Goal: Task Accomplishment & Management: Complete application form

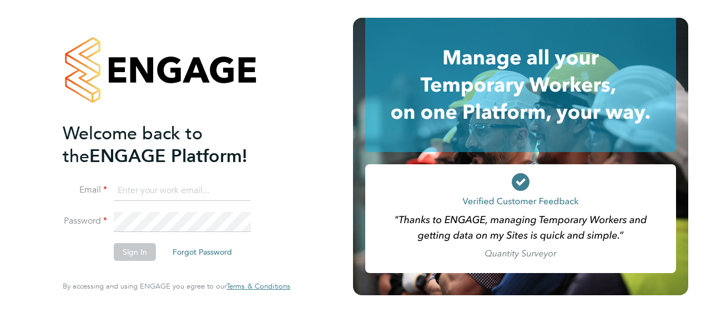
type input "sean.goode@vistry.co.uk"
click at [147, 252] on button "Sign In" at bounding box center [135, 252] width 42 height 18
click at [147, 252] on div "Sorry, we are having problems connecting to our services." at bounding box center [176, 156] width 353 height 313
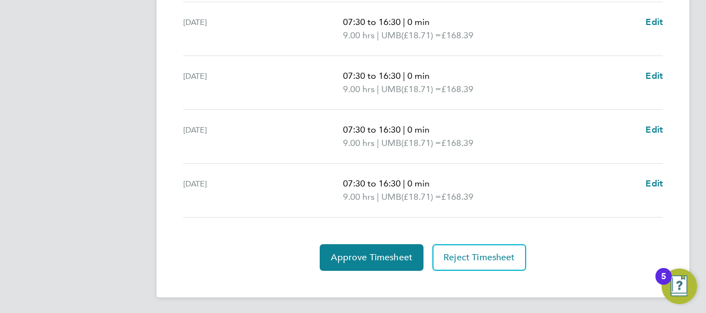
scroll to position [415, 0]
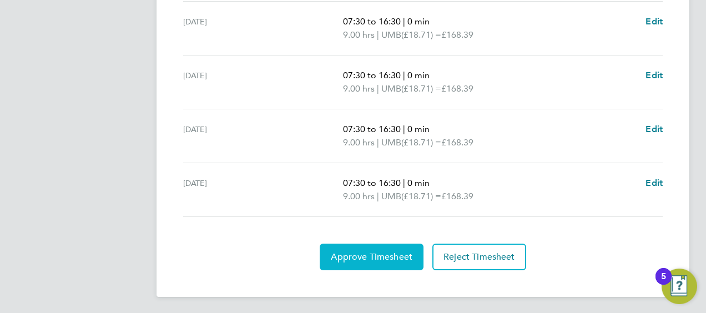
click at [388, 252] on span "Approve Timesheet" at bounding box center [372, 256] width 82 height 11
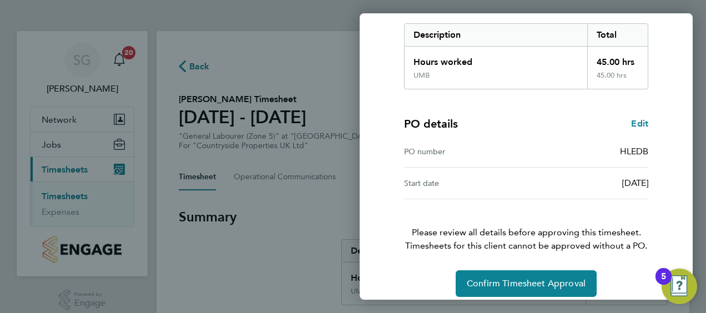
scroll to position [186, 0]
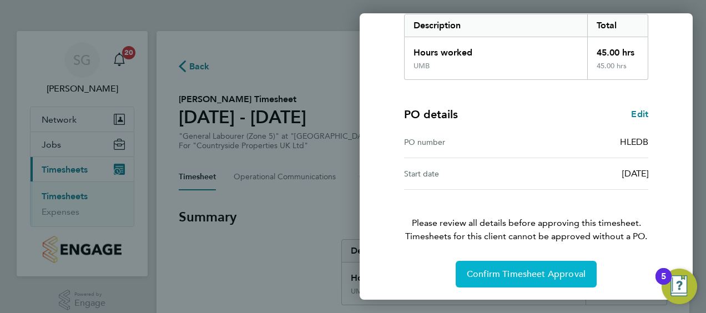
click at [496, 269] on span "Confirm Timesheet Approval" at bounding box center [526, 274] width 119 height 11
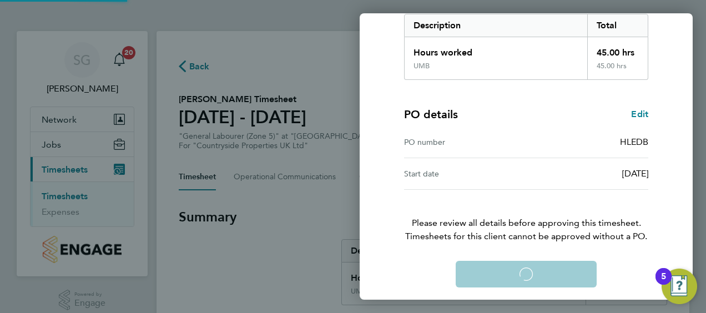
click at [496, 269] on div "Confirm Timesheet Approval Loading" at bounding box center [526, 274] width 271 height 27
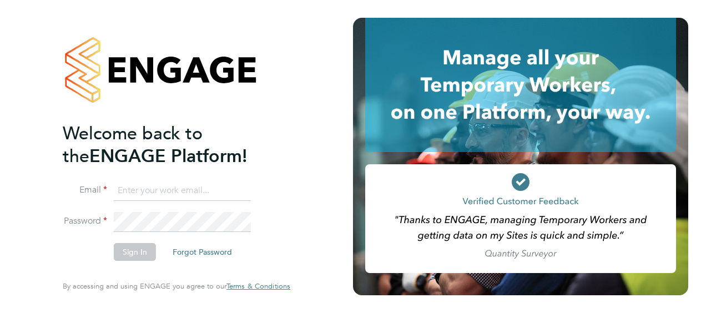
type input "[PERSON_NAME][EMAIL_ADDRESS][PERSON_NAME][DOMAIN_NAME]"
click at [125, 254] on button "Sign In" at bounding box center [135, 252] width 42 height 18
click at [126, 253] on div "Sorry, we are having problems connecting to our services." at bounding box center [176, 156] width 353 height 313
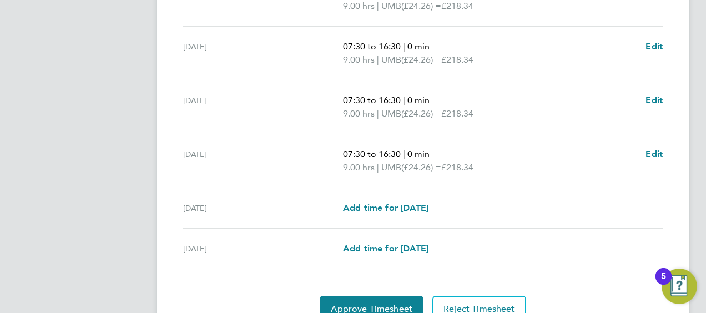
scroll to position [496, 0]
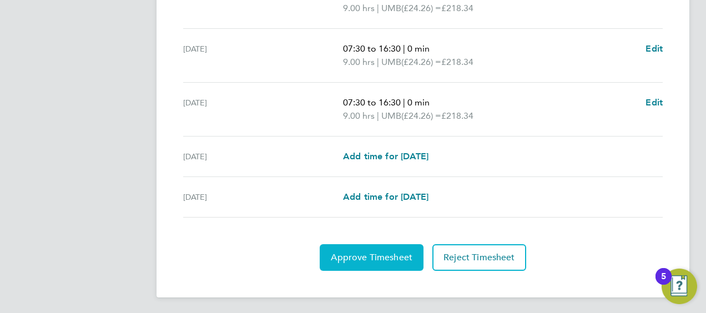
click at [368, 255] on span "Approve Timesheet" at bounding box center [372, 257] width 82 height 11
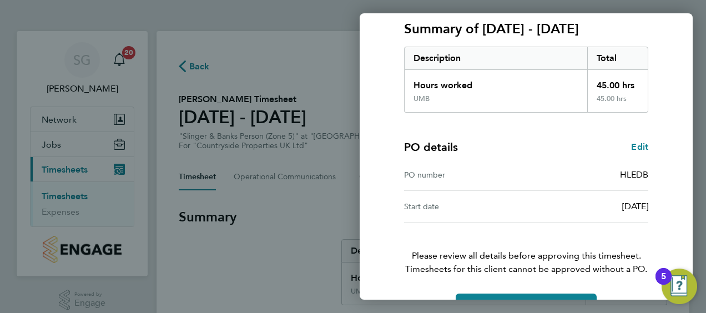
scroll to position [186, 0]
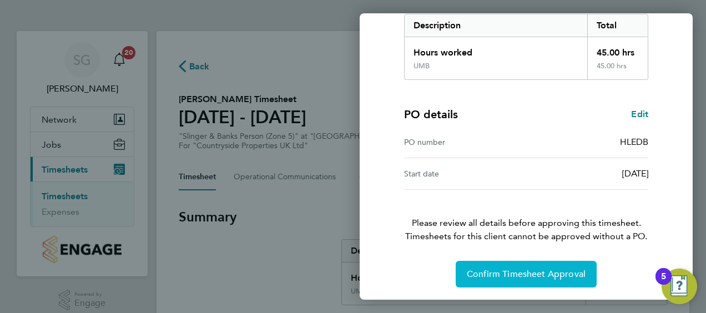
click at [492, 269] on span "Confirm Timesheet Approval" at bounding box center [526, 274] width 119 height 11
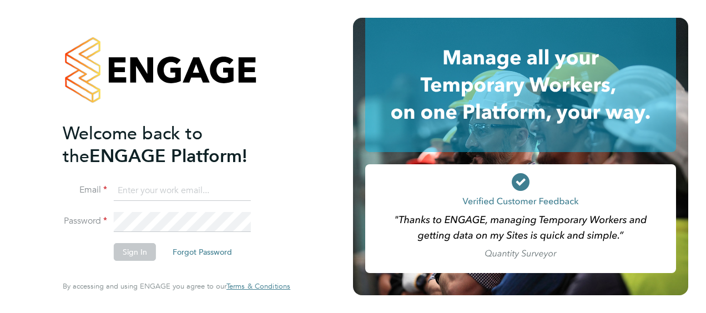
type input "[PERSON_NAME][EMAIL_ADDRESS][PERSON_NAME][DOMAIN_NAME]"
drag, startPoint x: 120, startPoint y: 258, endPoint x: 131, endPoint y: 255, distance: 11.4
click at [121, 258] on button "Sign In" at bounding box center [135, 252] width 42 height 18
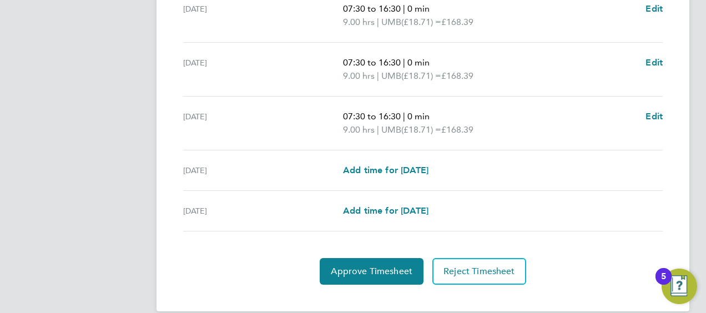
scroll to position [496, 0]
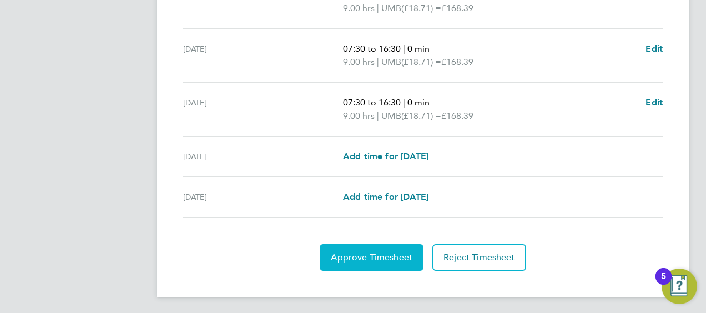
click at [336, 257] on span "Approve Timesheet" at bounding box center [372, 257] width 82 height 11
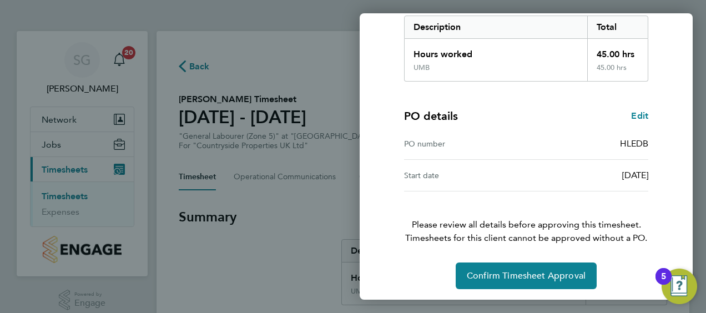
scroll to position [186, 0]
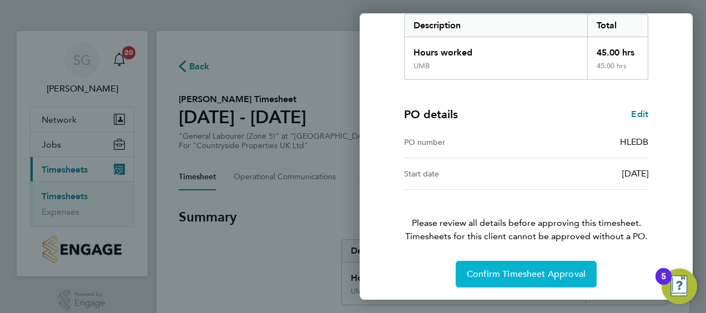
click at [506, 274] on span "Confirm Timesheet Approval" at bounding box center [526, 274] width 119 height 11
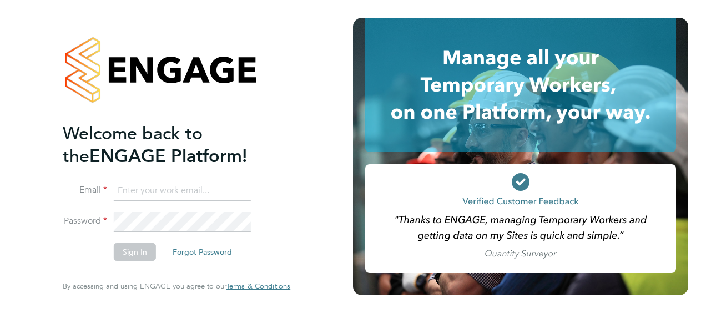
type input "[PERSON_NAME][EMAIL_ADDRESS][PERSON_NAME][DOMAIN_NAME]"
click at [125, 252] on button "Sign In" at bounding box center [135, 252] width 42 height 18
